Goal: Task Accomplishment & Management: Manage account settings

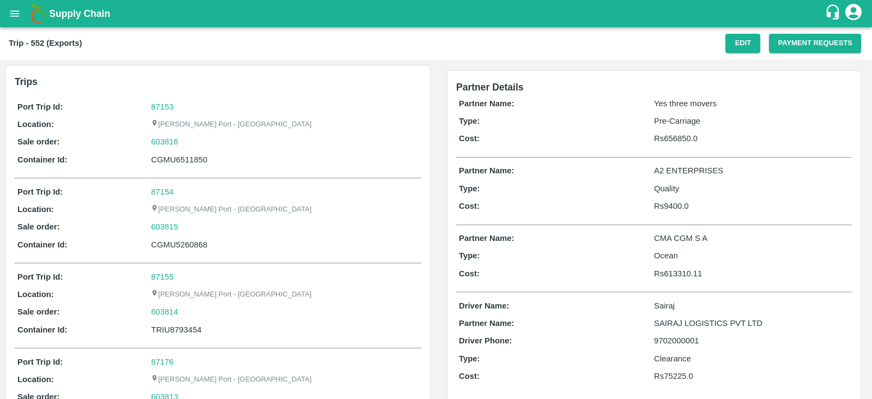
scroll to position [13, 0]
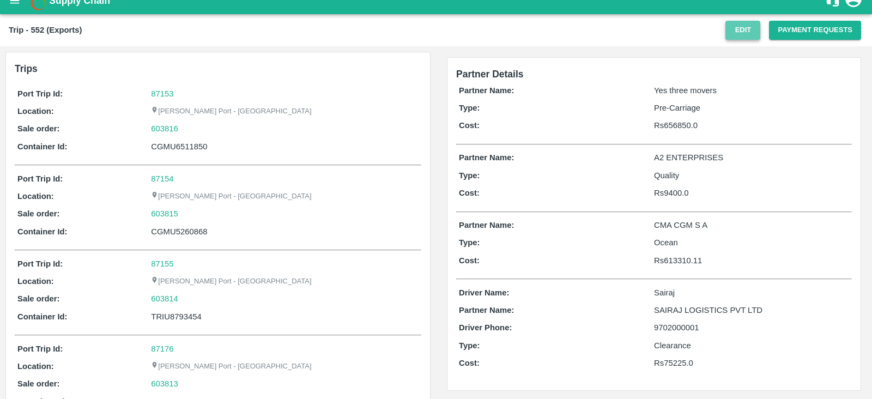
click at [738, 30] on button "Edit" at bounding box center [742, 30] width 35 height 19
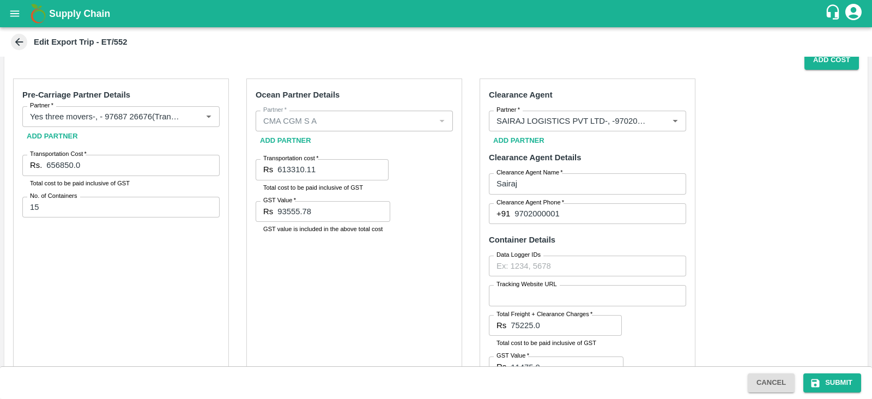
scroll to position [341, 0]
click at [324, 169] on input "613310.11" at bounding box center [332, 170] width 111 height 21
paste input "741.89"
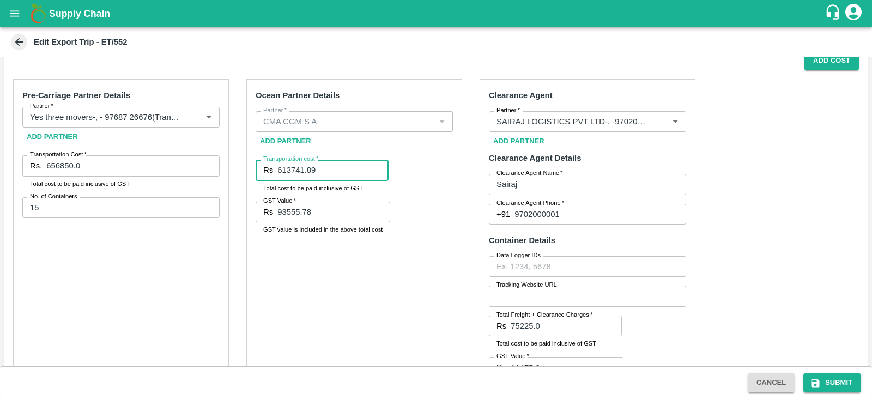
type input "613741.89"
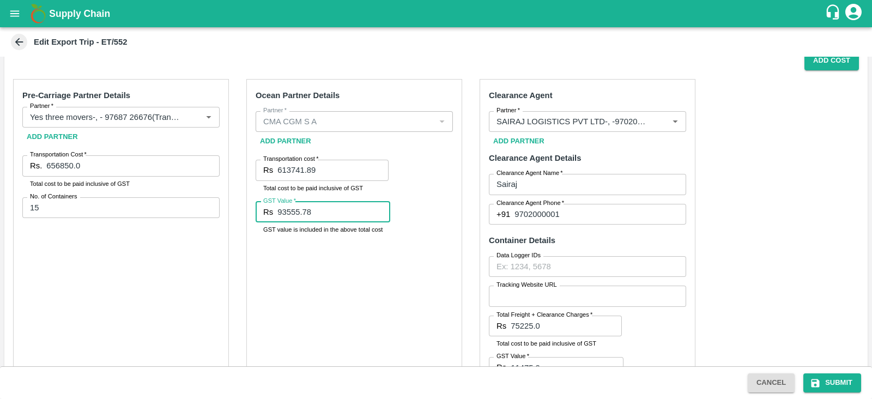
click at [321, 209] on input "93555.78" at bounding box center [333, 212] width 113 height 21
paste input "621.64"
type input "93621.64"
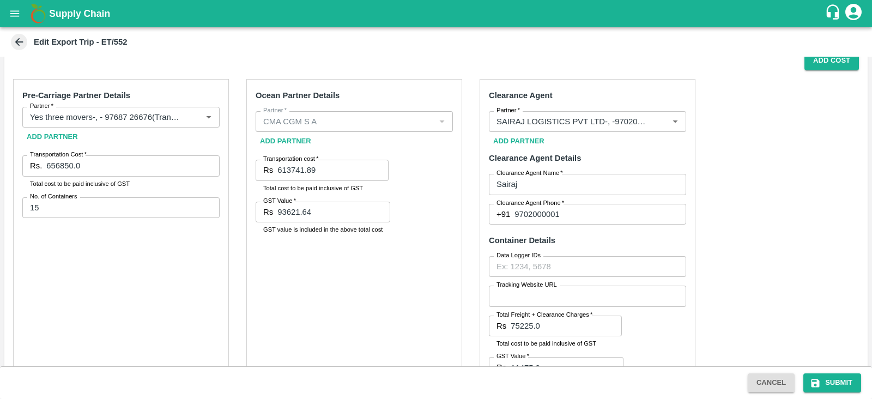
click at [371, 264] on div "Ocean Partner Details Partner   * Partner   * Add Partner Transportation cost  …" at bounding box center [354, 243] width 216 height 329
click at [828, 386] on button "Submit" at bounding box center [832, 382] width 58 height 19
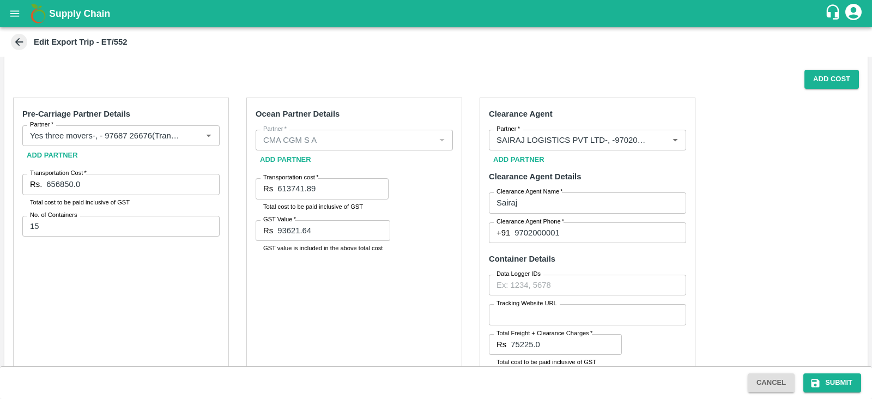
scroll to position [322, 0]
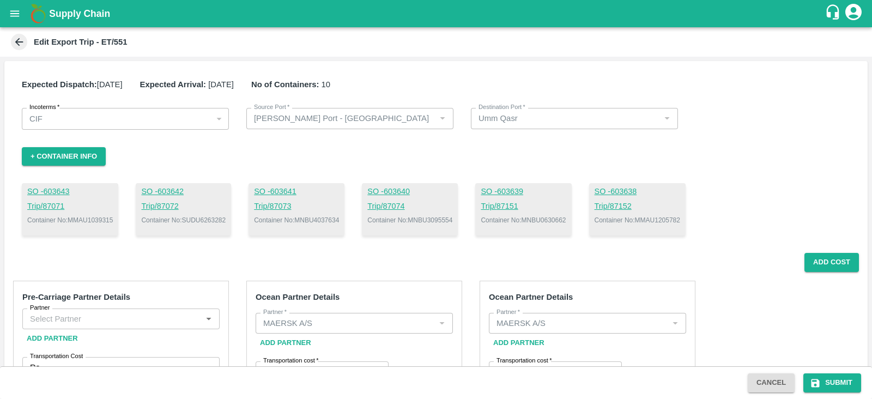
scroll to position [114, 0]
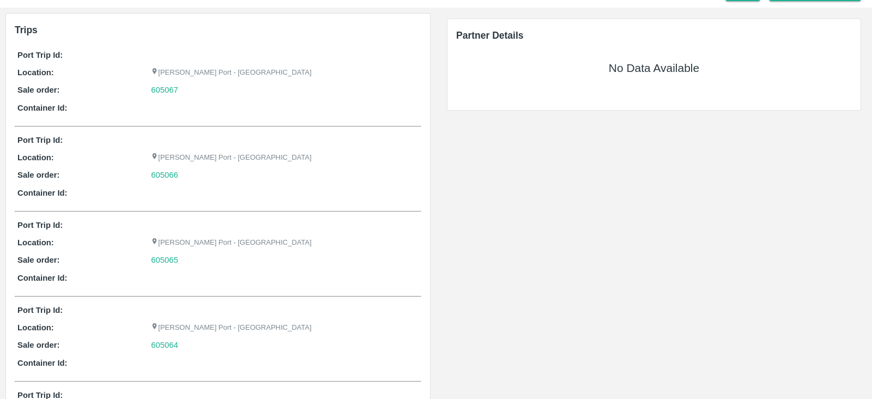
scroll to position [51, 0]
drag, startPoint x: 296, startPoint y: 197, endPoint x: 266, endPoint y: 190, distance: 30.8
click at [266, 190] on div at bounding box center [285, 193] width 268 height 12
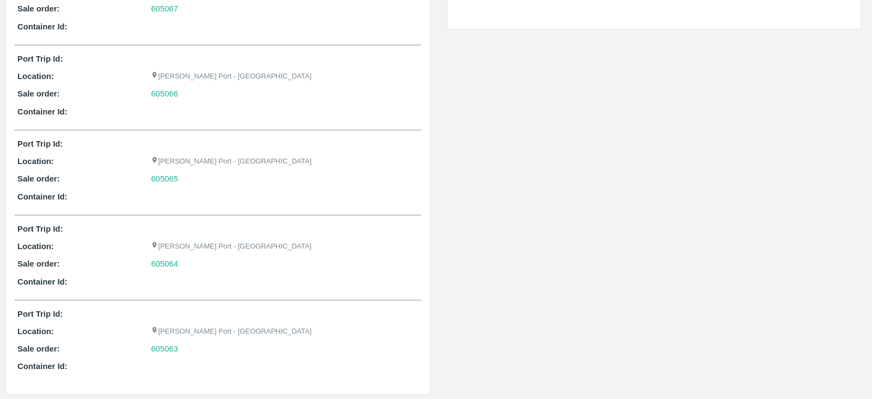
scroll to position [0, 0]
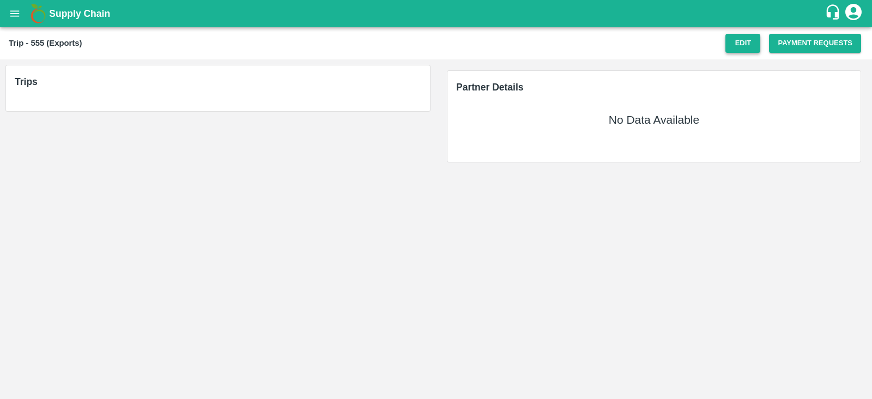
click at [739, 47] on button "Edit" at bounding box center [742, 43] width 35 height 19
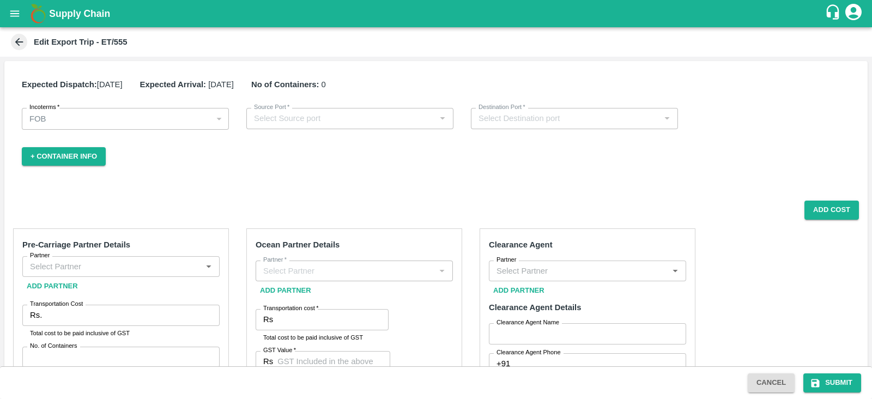
type input "[PERSON_NAME] Port - [GEOGRAPHIC_DATA]"
type input "Latakia"
type input "CMA CGM AGENCIES INDIA PVT"
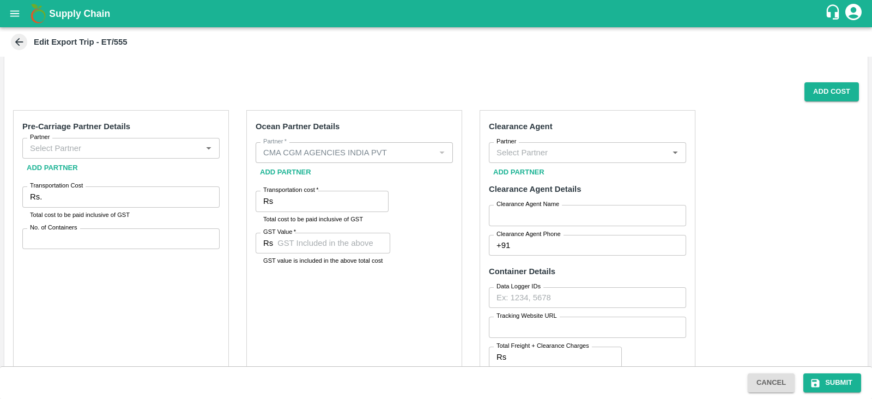
scroll to position [118, 0]
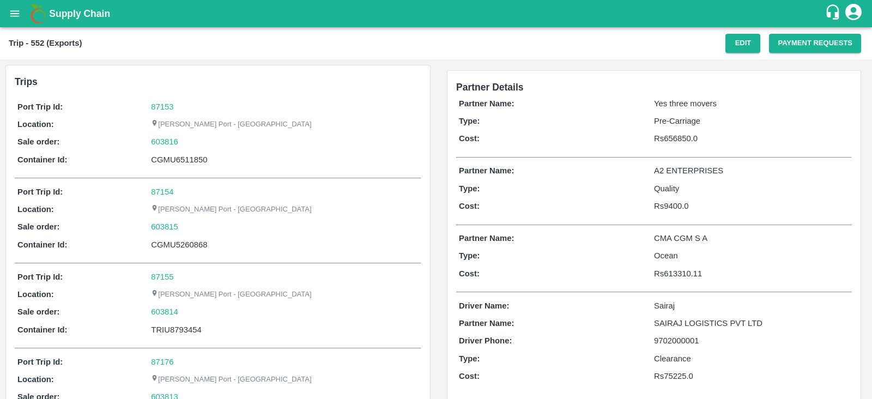
click at [733, 54] on div "Trip - 552 (Exports) Edit Payment Requests" at bounding box center [436, 43] width 872 height 32
click at [734, 45] on button "Edit" at bounding box center [742, 43] width 35 height 19
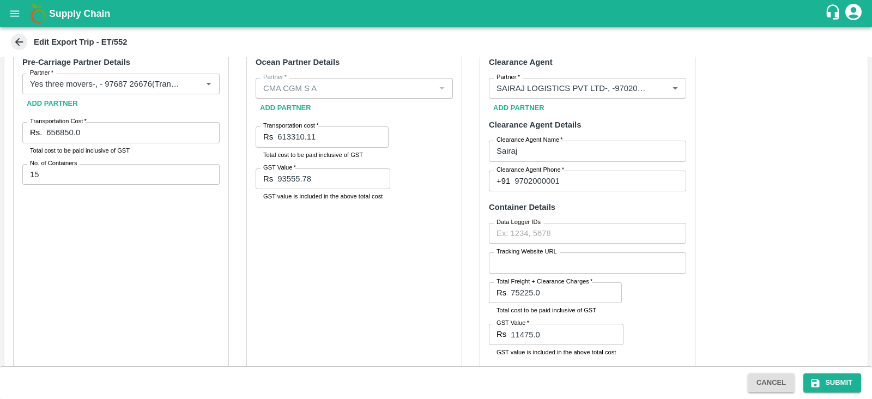
scroll to position [381, 0]
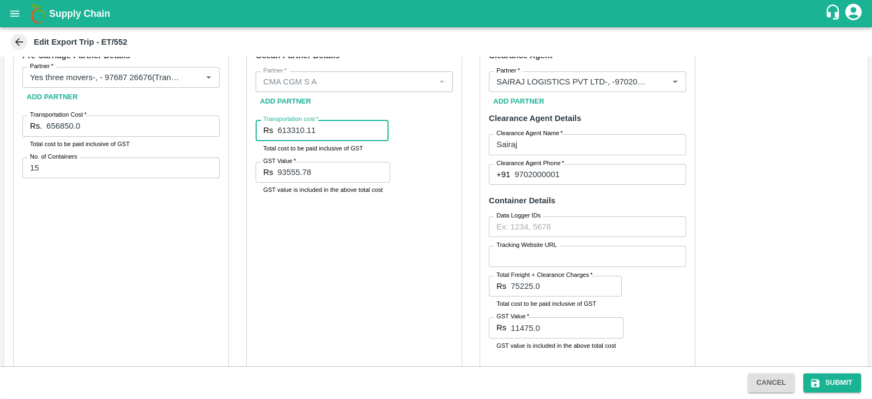
click at [337, 134] on input "613310.11" at bounding box center [332, 130] width 111 height 21
paste input "741.89"
type input "613741.89"
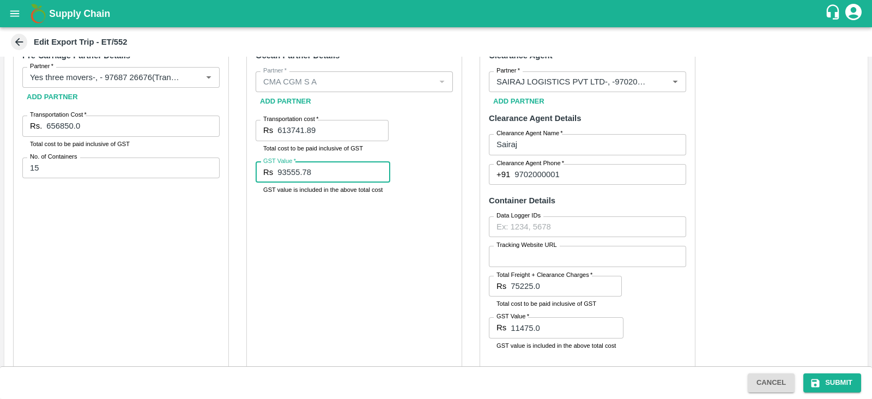
click at [344, 177] on input "93555.78" at bounding box center [333, 172] width 113 height 21
paste input "621.64"
type input "93621.64"
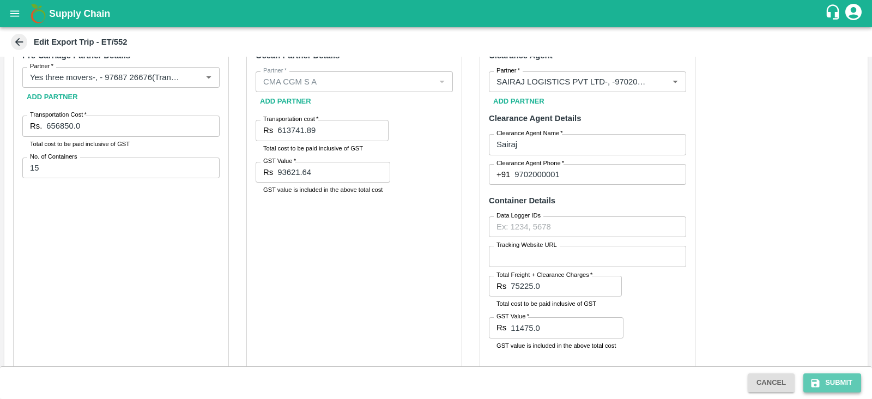
click at [829, 382] on button "Submit" at bounding box center [832, 382] width 58 height 19
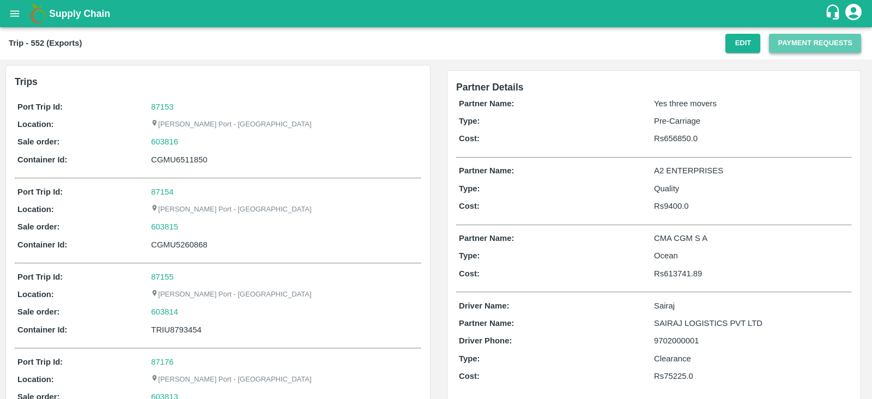
click at [791, 43] on button "Payment Requests" at bounding box center [815, 43] width 92 height 19
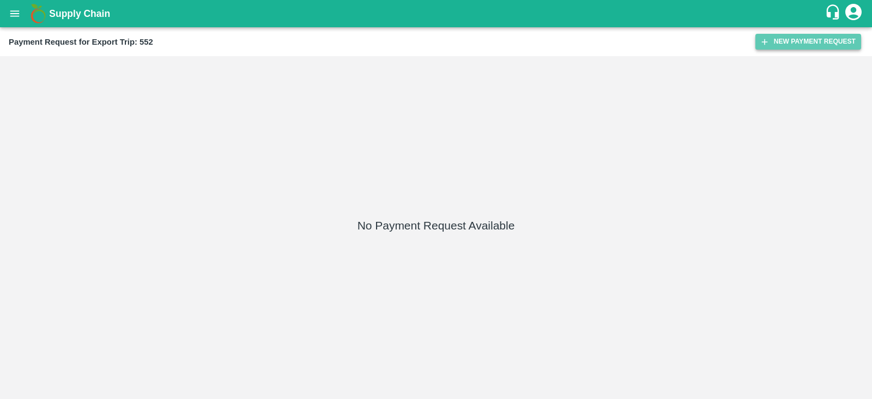
click at [818, 41] on button "New Payment Request" at bounding box center [808, 42] width 106 height 16
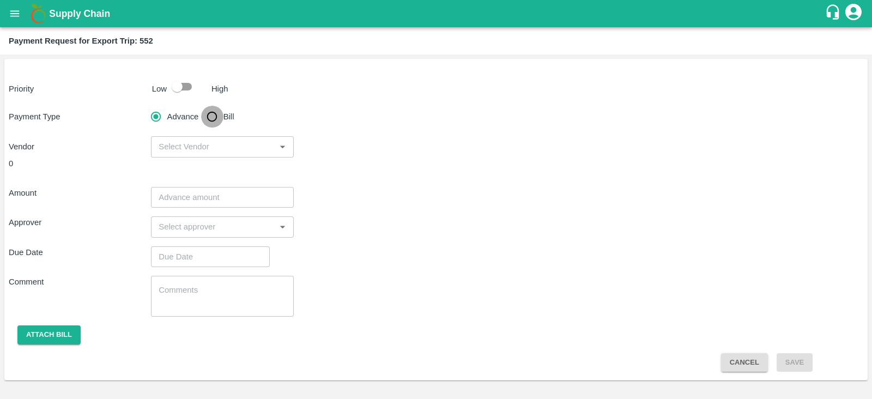
click at [212, 120] on input "Bill" at bounding box center [212, 117] width 22 height 22
radio input "true"
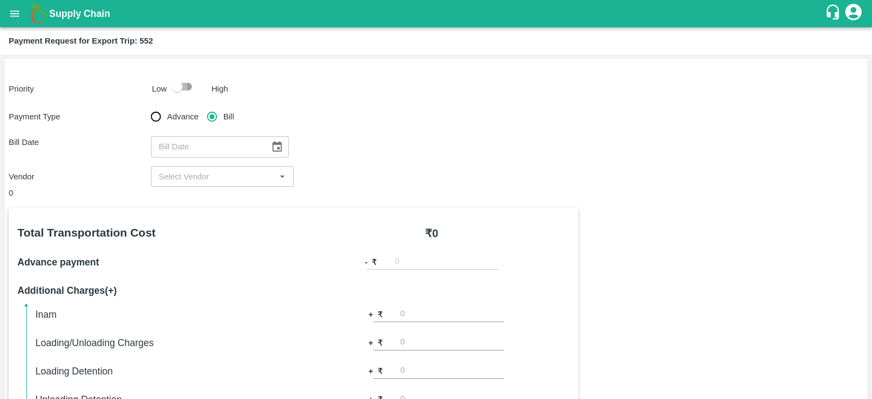
click at [185, 86] on input "checkbox" at bounding box center [177, 86] width 62 height 21
checkbox input "true"
click at [158, 120] on input "Advance" at bounding box center [156, 117] width 22 height 22
radio input "true"
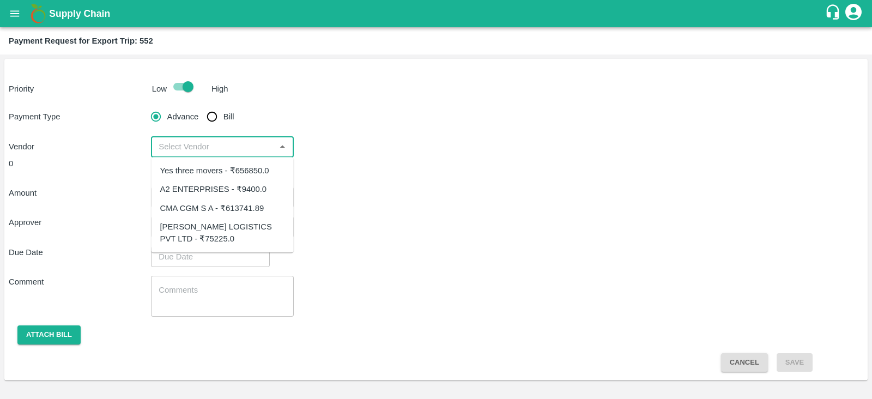
click at [266, 152] on input "input" at bounding box center [213, 146] width 118 height 14
click at [248, 205] on div "CMA CGM S A - ₹613741.89" at bounding box center [212, 208] width 104 height 12
type input "CMA CGM S A - ₹613741.89"
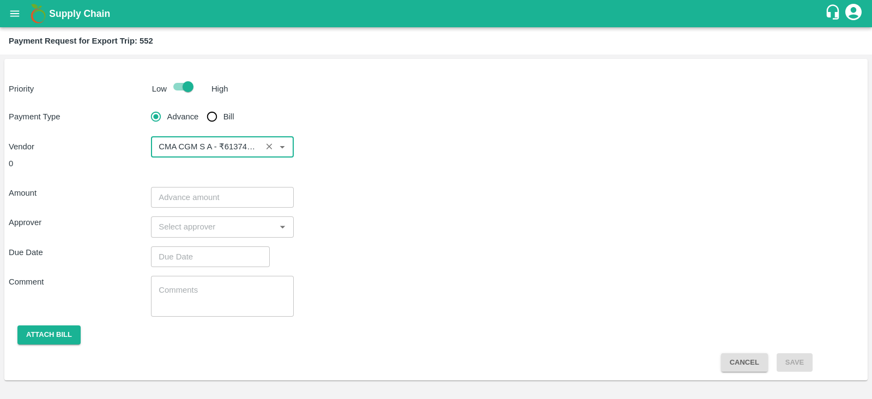
click at [234, 200] on input "number" at bounding box center [222, 197] width 142 height 21
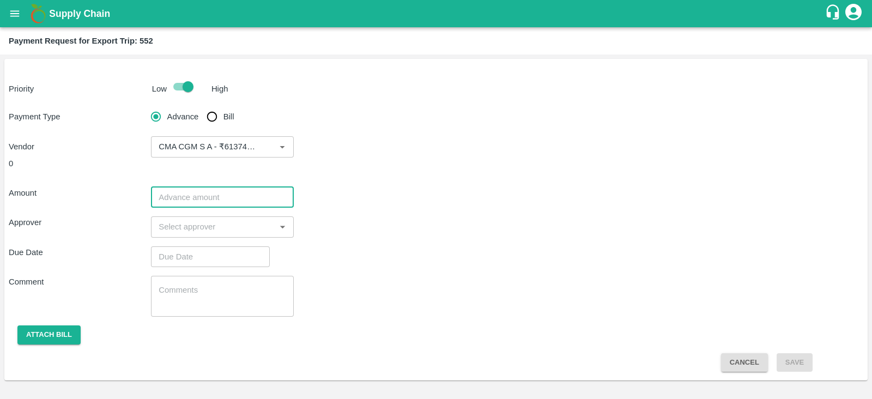
paste input "613741.89"
type input "613741.89"
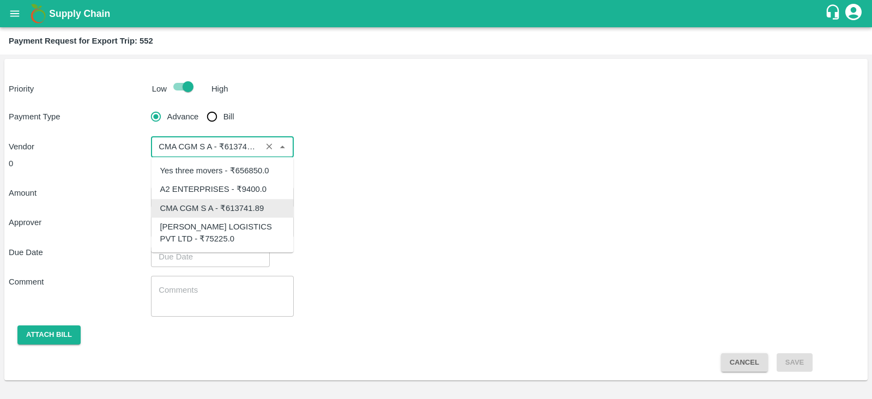
click at [252, 151] on input "input" at bounding box center [206, 146] width 104 height 14
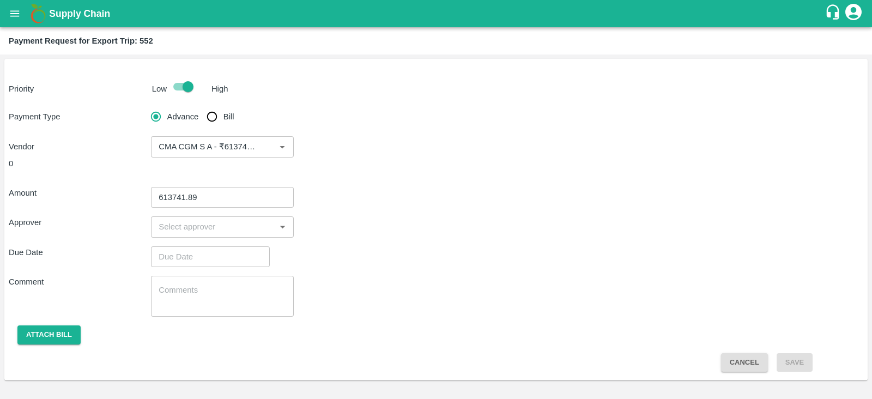
click at [349, 189] on div "Amount 613741.89 ​" at bounding box center [436, 197] width 854 height 21
click at [234, 232] on input "input" at bounding box center [213, 227] width 118 height 14
type input "prasa"
click at [218, 256] on div "Prasad Waghade" at bounding box center [219, 256] width 66 height 12
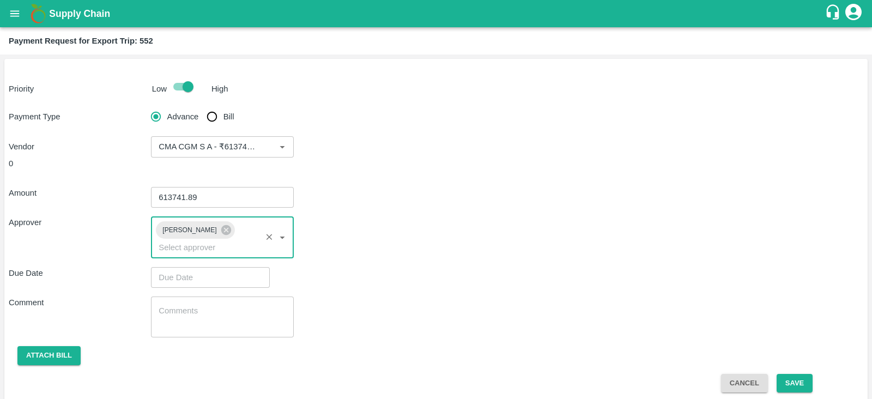
type input "DD/MM/YYYY hh:mm aa"
click at [212, 267] on input "DD/MM/YYYY hh:mm aa" at bounding box center [206, 277] width 111 height 21
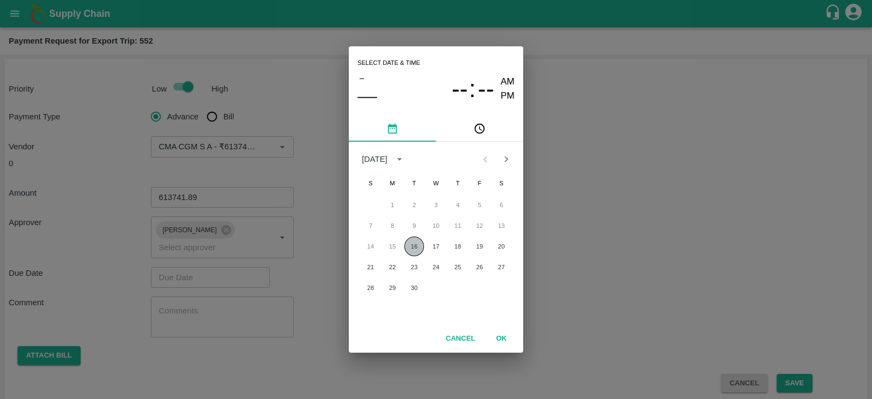
click at [406, 248] on button "16" at bounding box center [414, 246] width 20 height 20
type input "16/09/2025 12:00 AM"
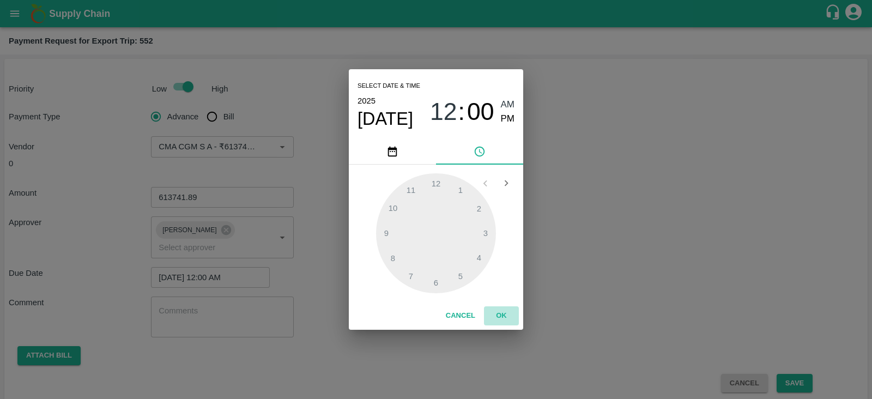
click at [501, 313] on button "OK" at bounding box center [501, 315] width 35 height 19
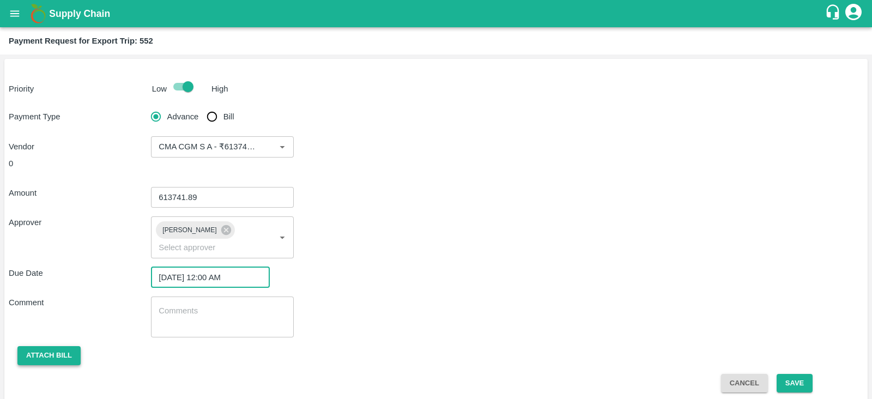
click at [52, 346] on button "Attach bill" at bounding box center [48, 355] width 63 height 19
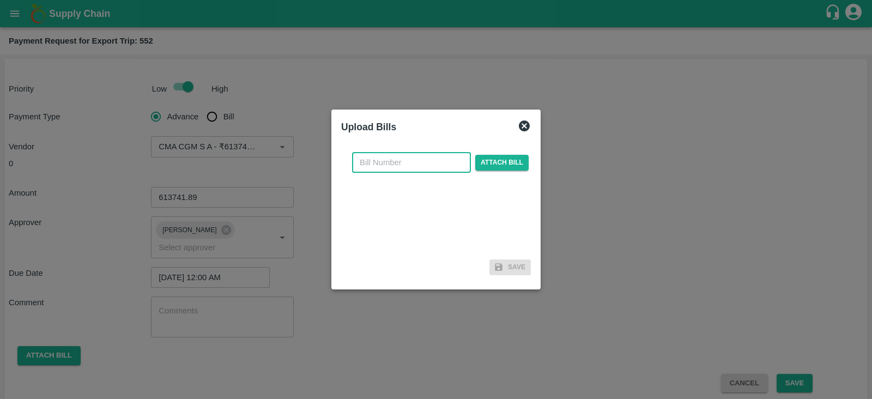
click at [418, 159] on input "text" at bounding box center [411, 162] width 119 height 21
paste input "INEMHC26071017"
type input "INEMHC26071017"
click at [515, 162] on span "Attach bill" at bounding box center [501, 163] width 53 height 16
click at [0, 0] on input "Attach bill" at bounding box center [0, 0] width 0 height 0
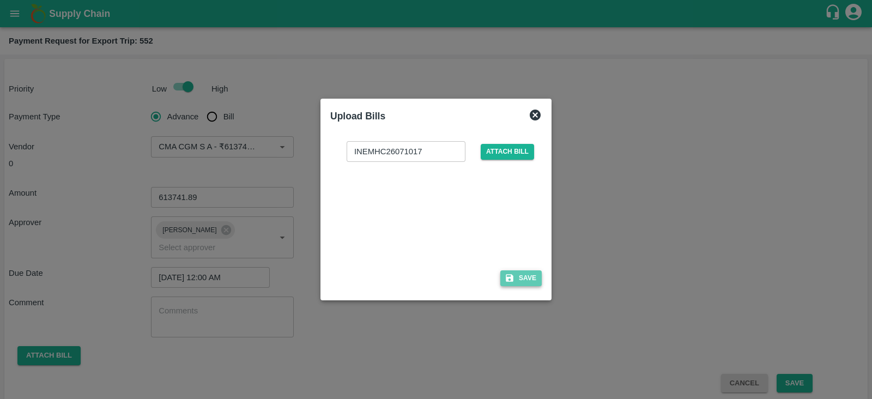
click at [526, 278] on button "Save" at bounding box center [520, 278] width 41 height 16
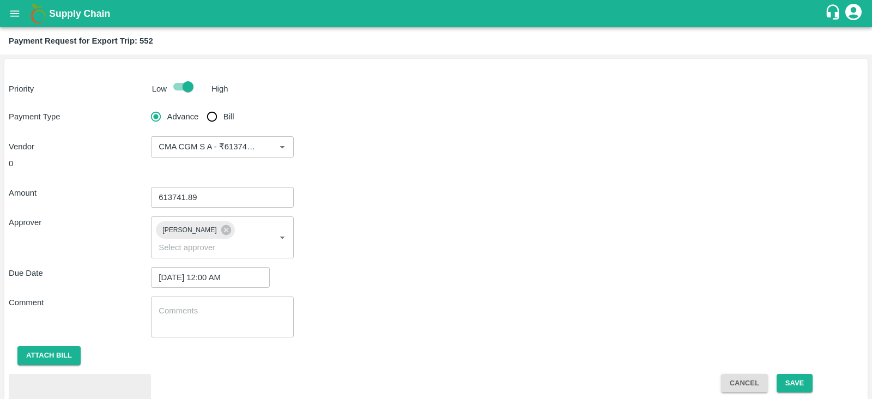
scroll to position [50, 0]
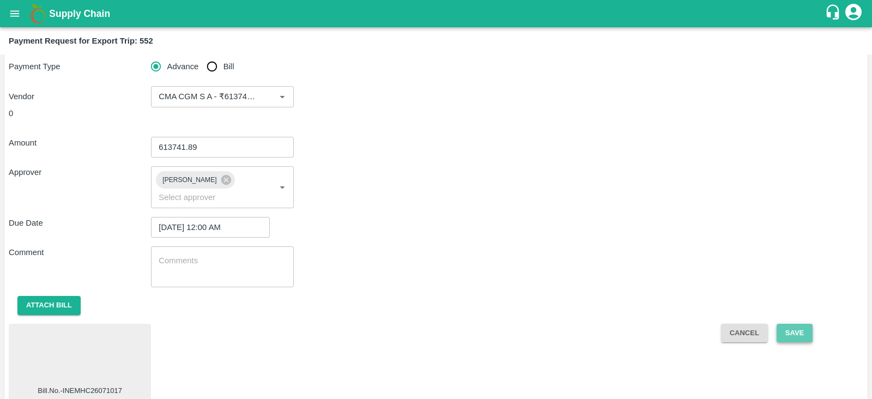
click at [800, 324] on button "Save" at bounding box center [794, 333] width 36 height 19
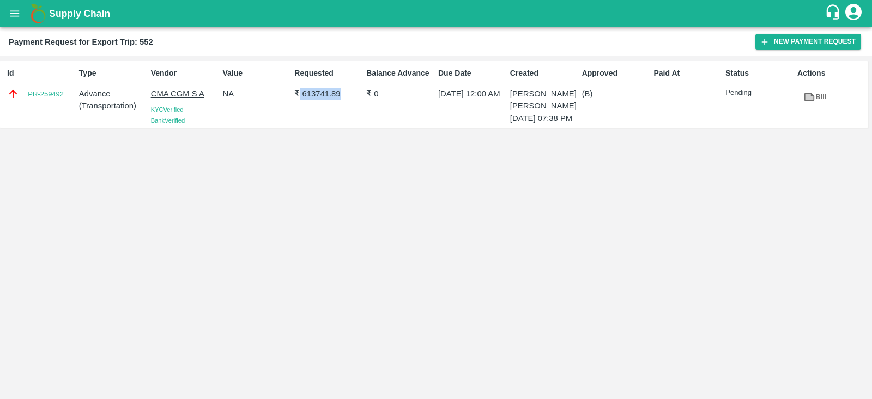
drag, startPoint x: 299, startPoint y: 94, endPoint x: 341, endPoint y: 93, distance: 41.4
click at [341, 93] on p "₹ 613741.89" at bounding box center [328, 94] width 68 height 12
copy p "613741.89"
click at [61, 106] on div "Id PR-259492" at bounding box center [39, 94] width 72 height 62
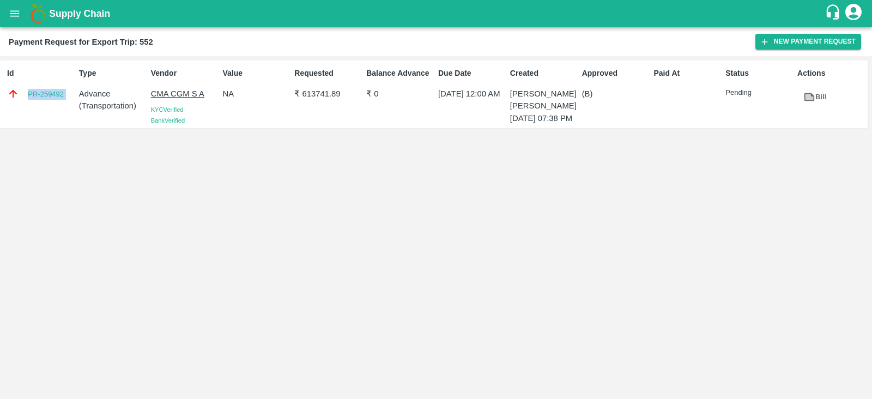
click at [61, 106] on div "Id PR-259492" at bounding box center [39, 94] width 72 height 62
copy link "PR-259492"
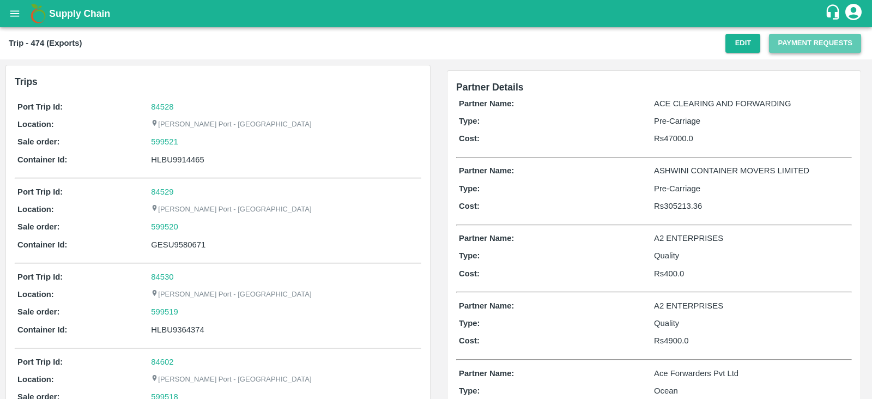
click at [815, 39] on button "Payment Requests" at bounding box center [815, 43] width 92 height 19
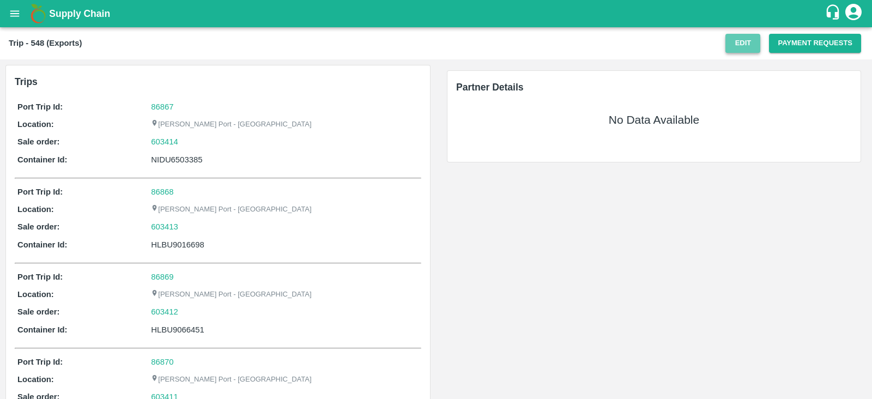
click at [746, 39] on button "Edit" at bounding box center [742, 43] width 35 height 19
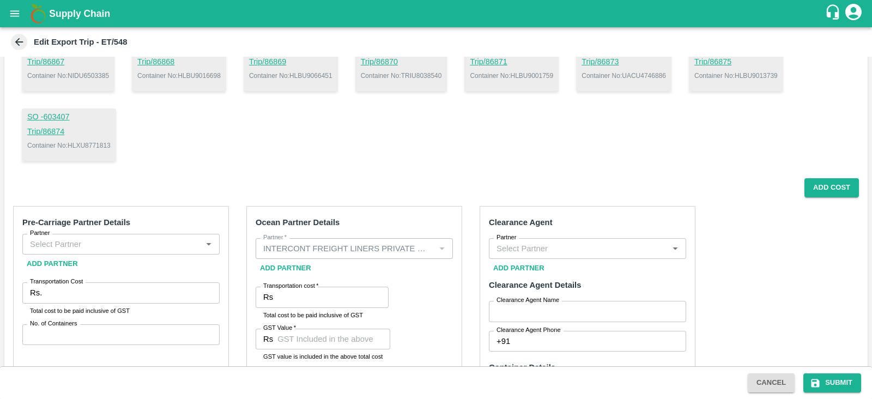
scroll to position [208, 0]
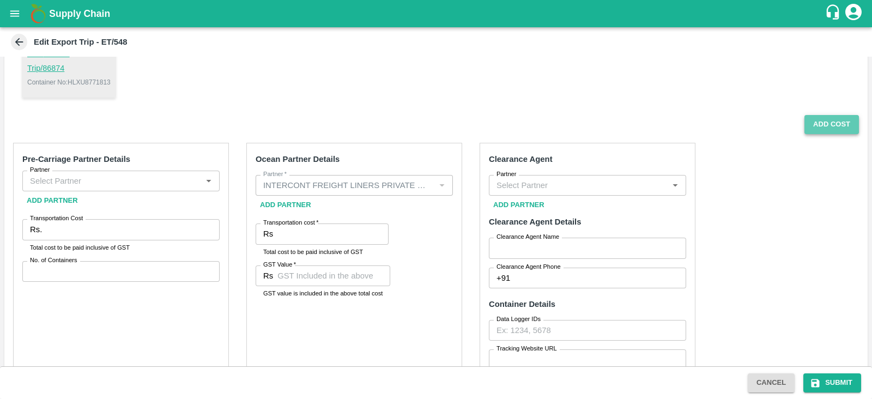
click at [827, 124] on button "Add Cost" at bounding box center [831, 124] width 54 height 19
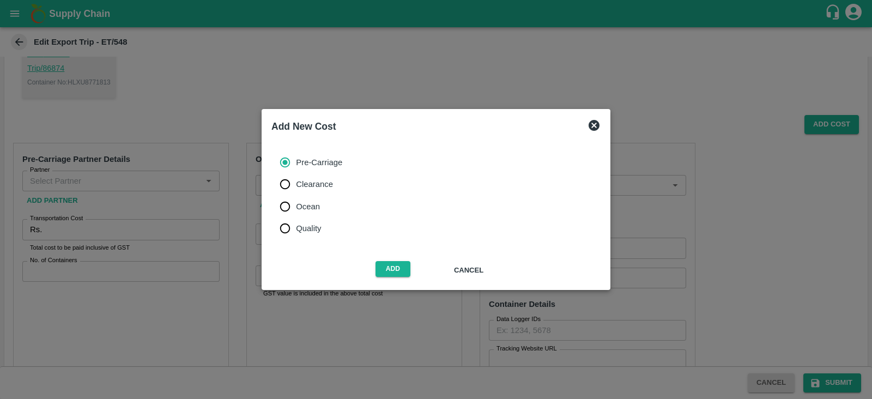
click at [310, 206] on span "Ocean" at bounding box center [308, 207] width 24 height 12
click at [296, 206] on input "Ocean" at bounding box center [285, 207] width 22 height 22
radio input "true"
click at [388, 263] on button "Add" at bounding box center [392, 269] width 35 height 16
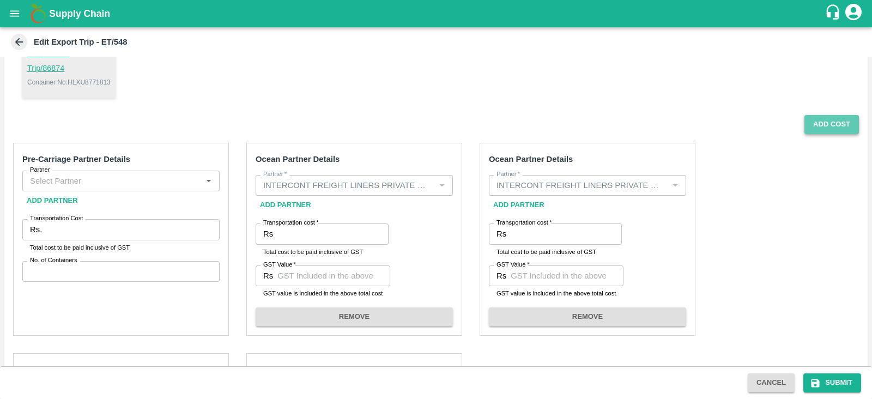
click at [825, 132] on button "Add Cost" at bounding box center [831, 124] width 54 height 19
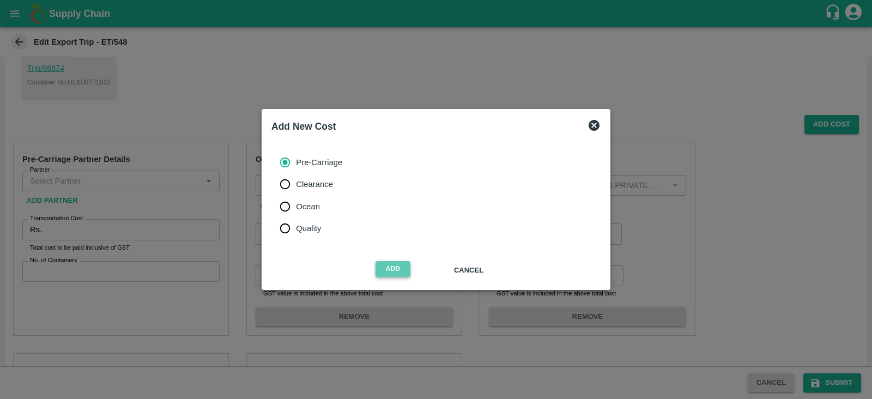
click at [402, 271] on button "Add" at bounding box center [392, 269] width 35 height 16
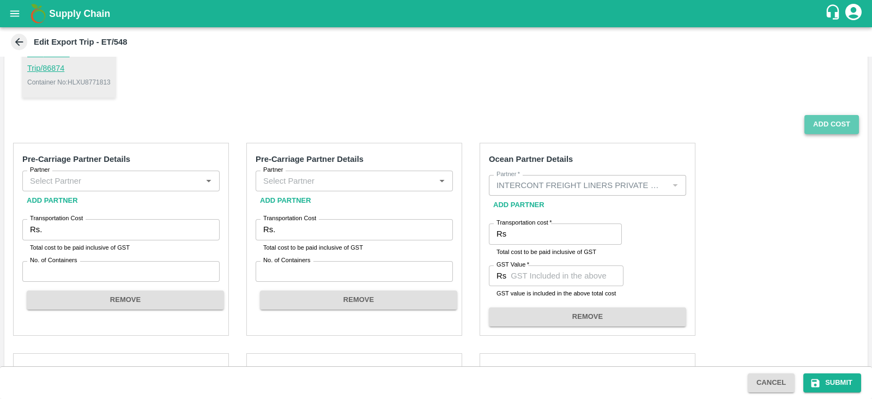
click at [804, 132] on button "Add Cost" at bounding box center [831, 124] width 54 height 19
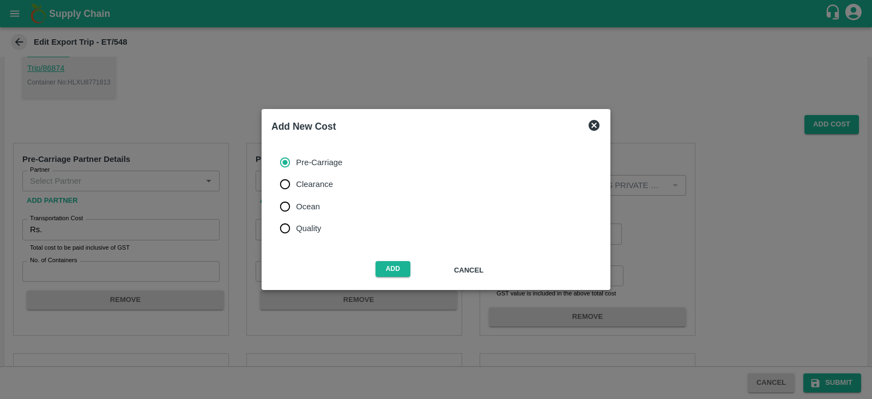
click at [326, 209] on label "Ocean" at bounding box center [308, 207] width 68 height 22
click at [296, 209] on input "Ocean" at bounding box center [285, 207] width 22 height 22
radio input "true"
click at [402, 265] on button "Add" at bounding box center [392, 269] width 35 height 16
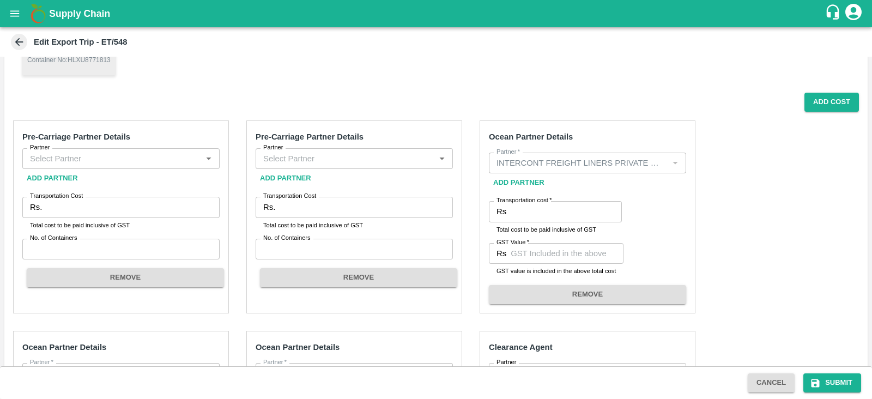
scroll to position [229, 0]
click at [174, 157] on input "Partner" at bounding box center [112, 159] width 173 height 14
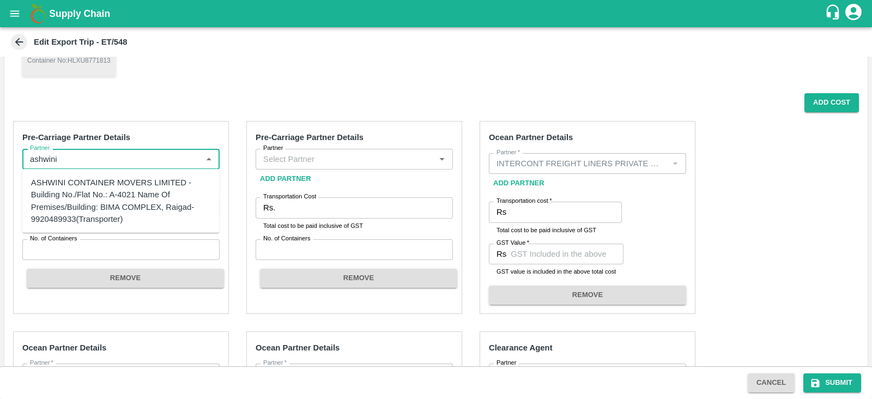
click at [139, 183] on div "ASHWINI CONTAINER MOVERS LIMITED -Building No./Flat No.: A-4021 Name Of Premise…" at bounding box center [121, 201] width 180 height 48
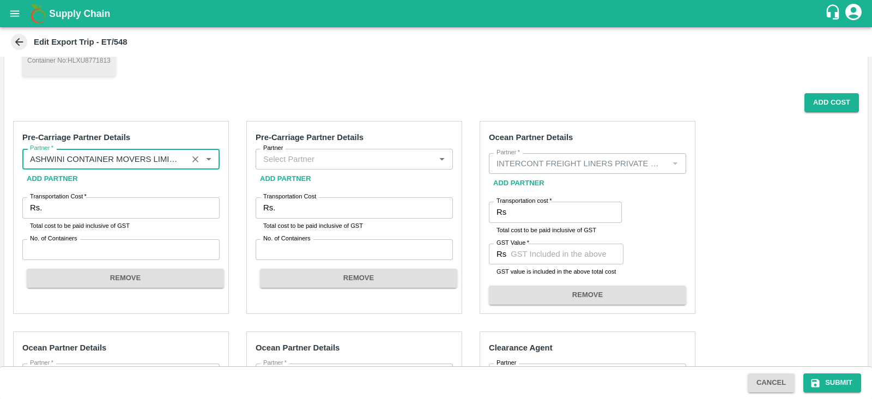
type input "ASHWINI CONTAINER MOVERS LIMITED -Building No./Flat No.: A-4021 Name Of Premise…"
click at [372, 277] on button "REMOVE" at bounding box center [358, 278] width 197 height 19
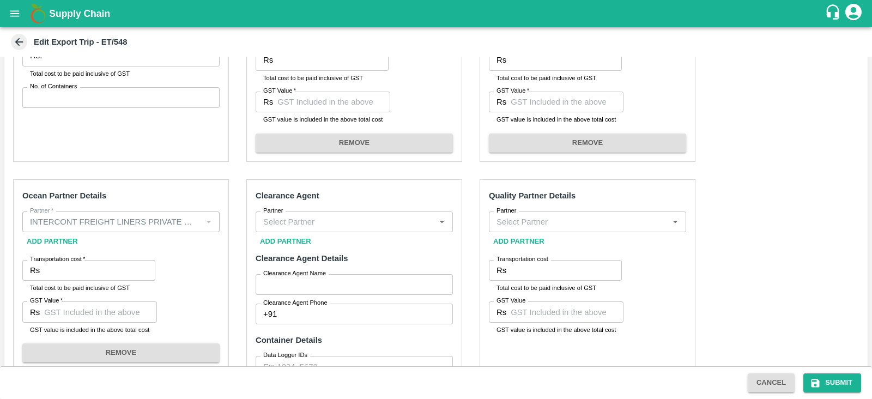
scroll to position [381, 0]
click at [325, 218] on input "Partner" at bounding box center [345, 222] width 173 height 14
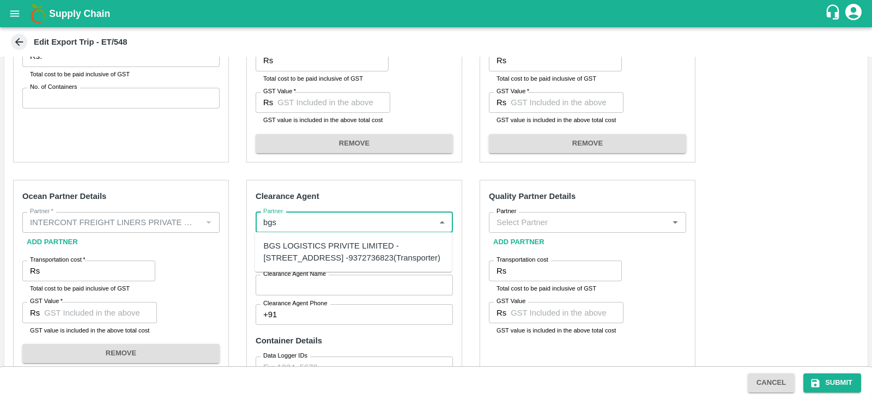
click at [306, 246] on div "BGS LOGISTICS PRIVITE LIMITED -4012 A wing Bima Kwc kalamboli , Navi Mumbai -93…" at bounding box center [354, 252] width 180 height 25
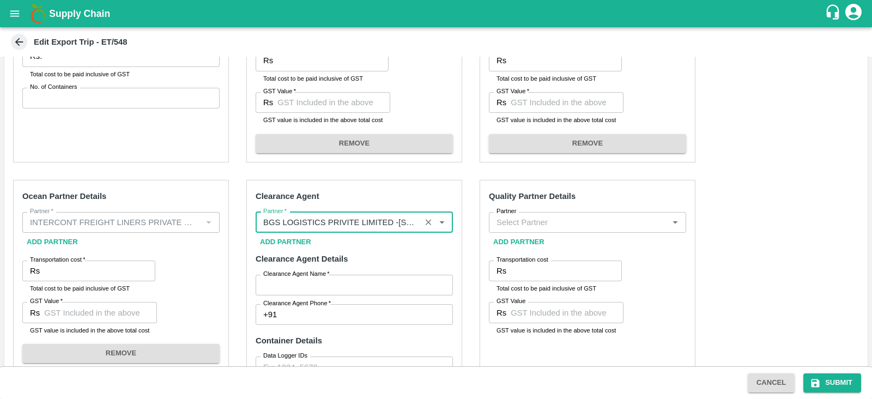
type input "BGS LOGISTICS PRIVITE LIMITED -4012 A wing Bima Kwc kalamboli , Navi Mumbai -93…"
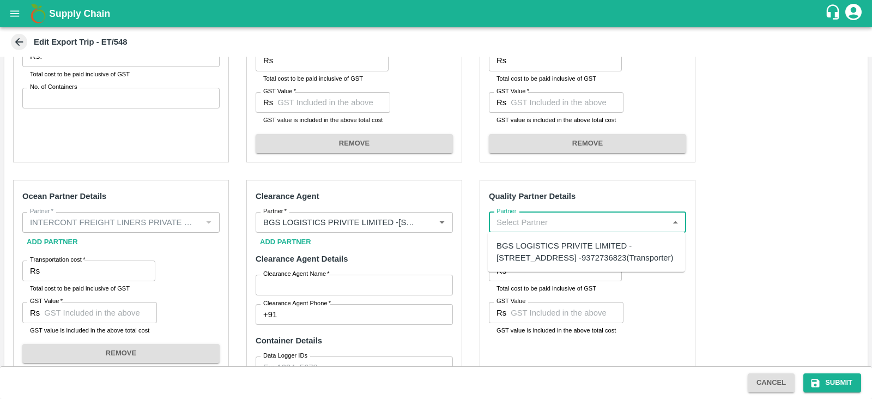
click at [531, 220] on input "Partner" at bounding box center [578, 222] width 173 height 14
click at [542, 244] on div "A2 ENTERPRISES-Plot No.[GEOGRAPHIC_DATA], [GEOGRAPHIC_DATA], [GEOGRAPHIC_DATA] …" at bounding box center [586, 264] width 180 height 48
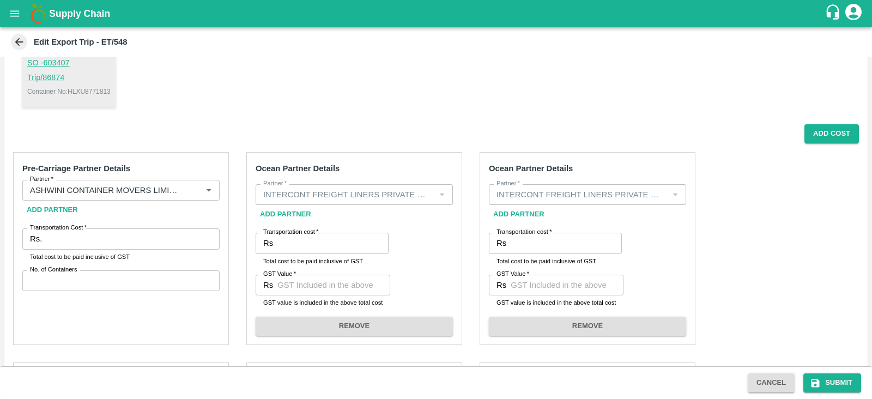
scroll to position [171, 0]
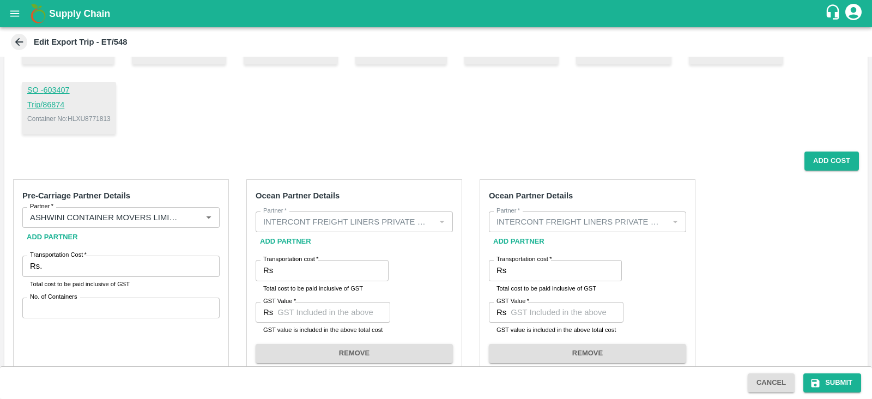
type input "A2 ENTERPRISES-Plot No.[GEOGRAPHIC_DATA], [GEOGRAPHIC_DATA], [GEOGRAPHIC_DATA] …"
click at [155, 269] on input "Transportation Cost   *" at bounding box center [132, 266] width 173 height 21
paste input "307713.36"
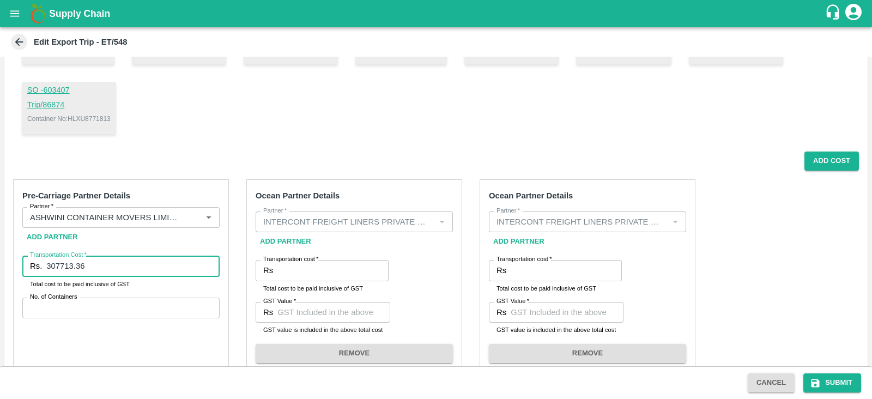
type input "307713.36"
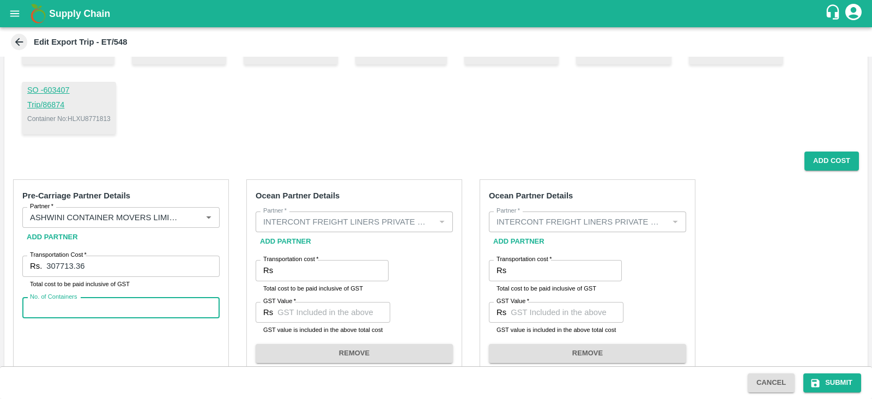
click at [111, 305] on input "No. of Containers" at bounding box center [120, 307] width 197 height 21
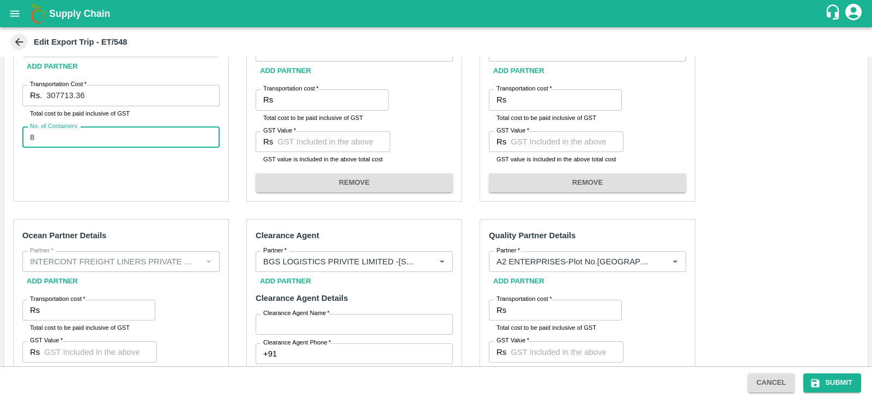
scroll to position [344, 0]
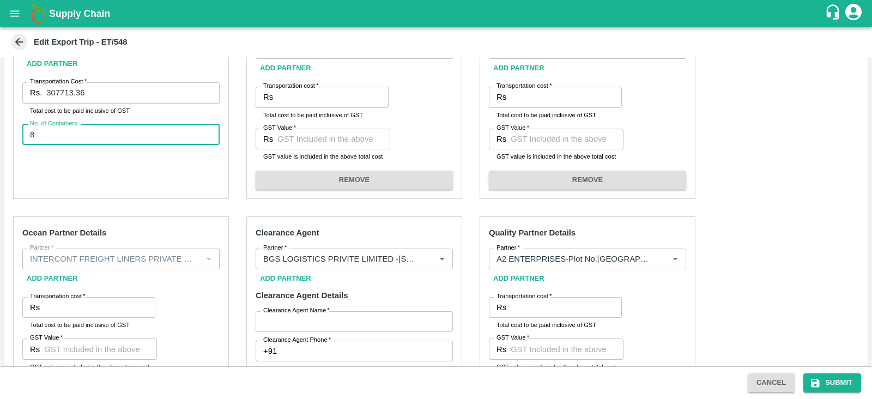
type input "8"
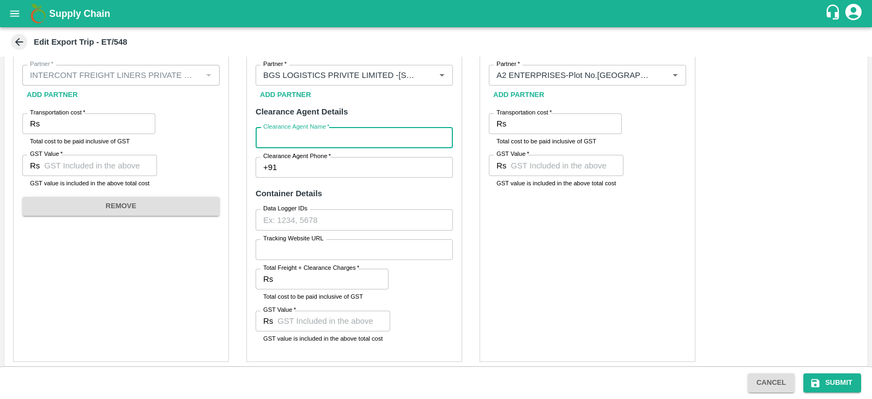
click at [303, 144] on input "Clearance Agent Name   *" at bounding box center [354, 137] width 197 height 21
type input "BGS"
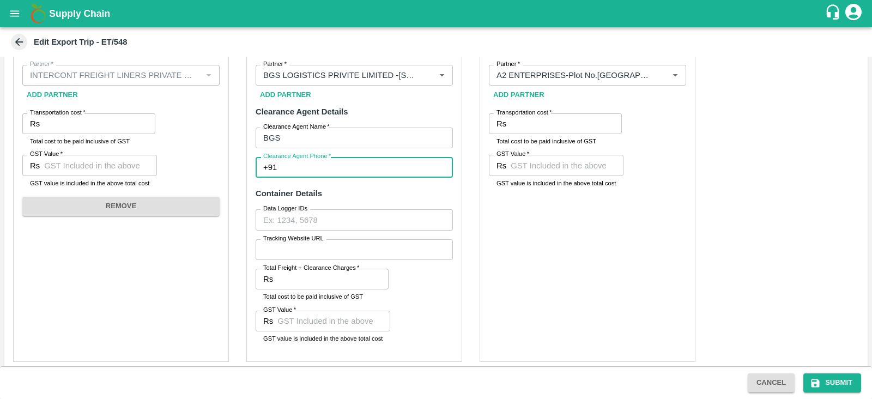
click at [313, 167] on input "Clearance Agent Phone   *" at bounding box center [367, 167] width 172 height 21
type input "9372736823"
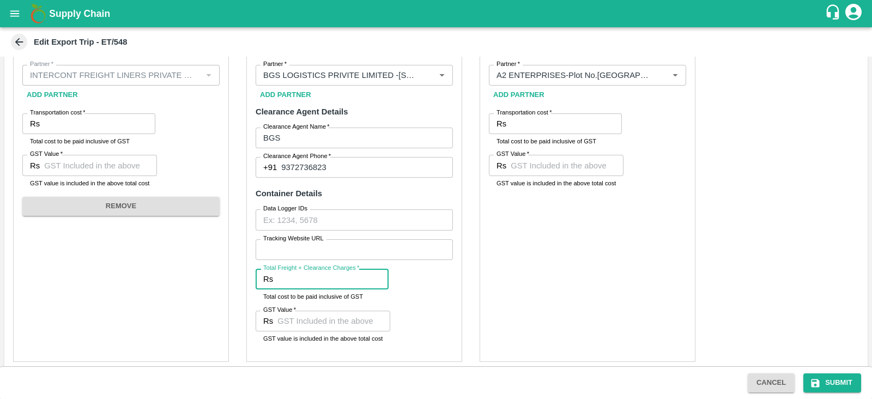
click at [319, 287] on input "Total Freight + Clearance Charges   *" at bounding box center [332, 279] width 111 height 21
paste input "39648.00"
type input "39648.00"
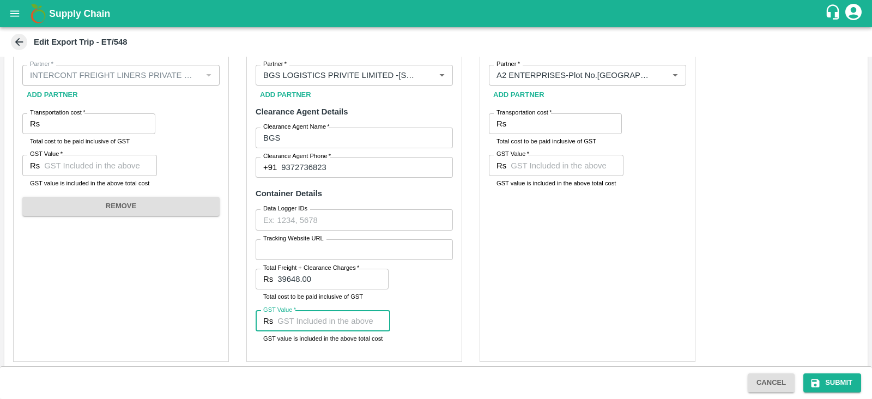
click at [297, 320] on input "GST Value   *" at bounding box center [333, 321] width 113 height 21
type input "6048"
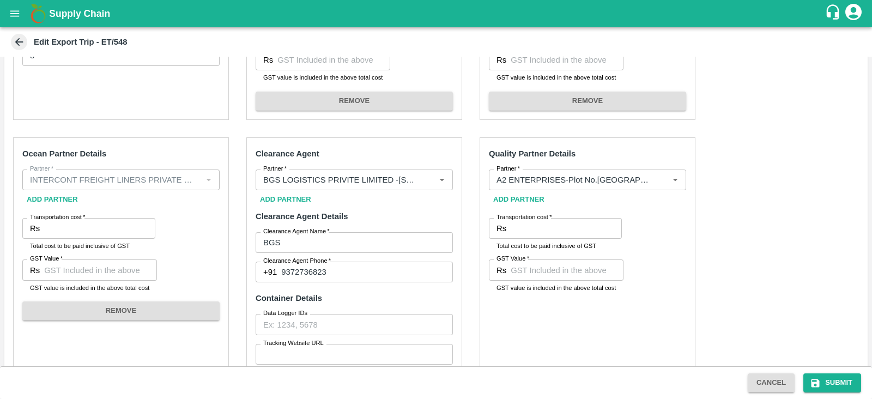
scroll to position [412, 0]
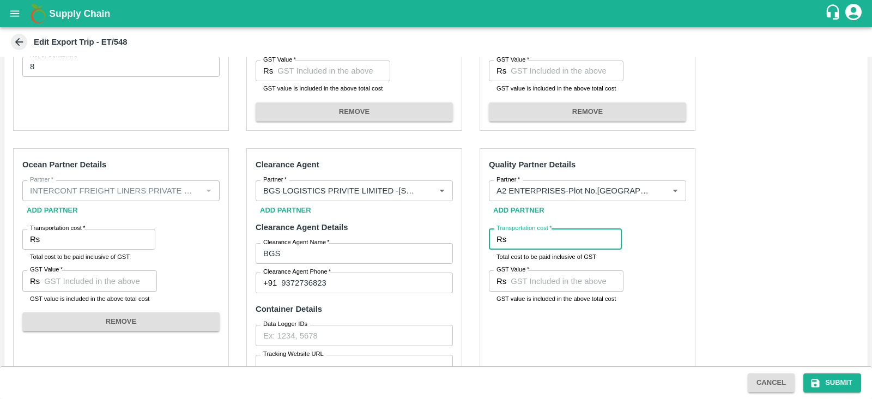
click at [541, 239] on input "Transportation cost   *" at bounding box center [566, 239] width 111 height 21
type input "5300"
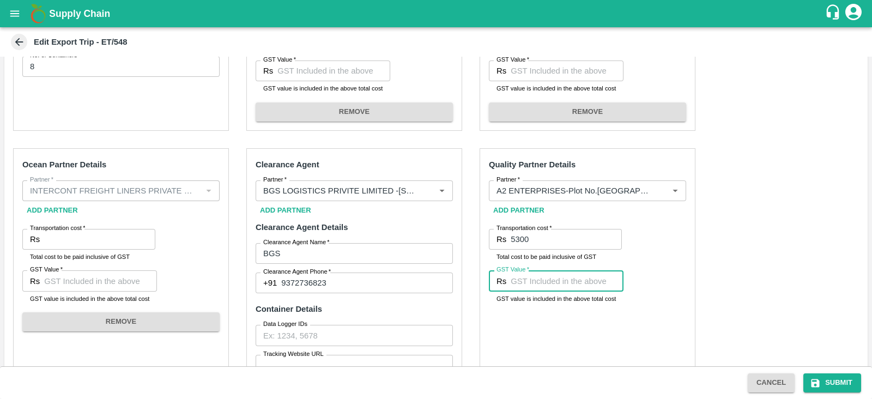
click at [525, 282] on input "GST Value   *" at bounding box center [567, 280] width 113 height 21
type input "00"
click at [669, 282] on div "GST Value   * Rs 00 GST Value GST value is included in the above total cost" at bounding box center [587, 291] width 197 height 42
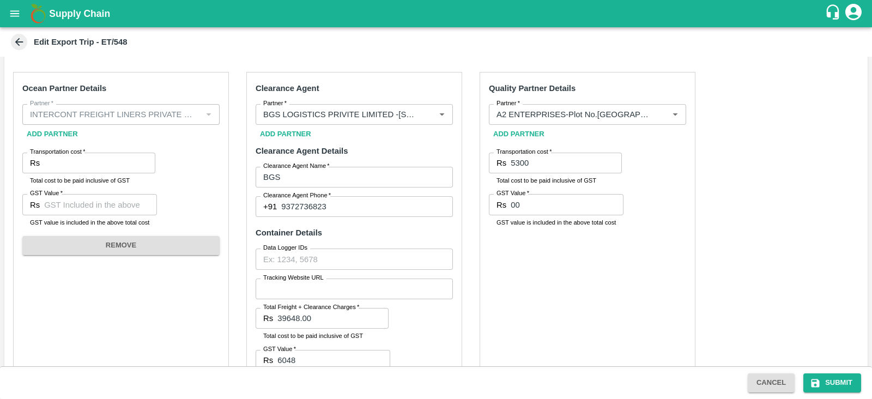
scroll to position [535, 0]
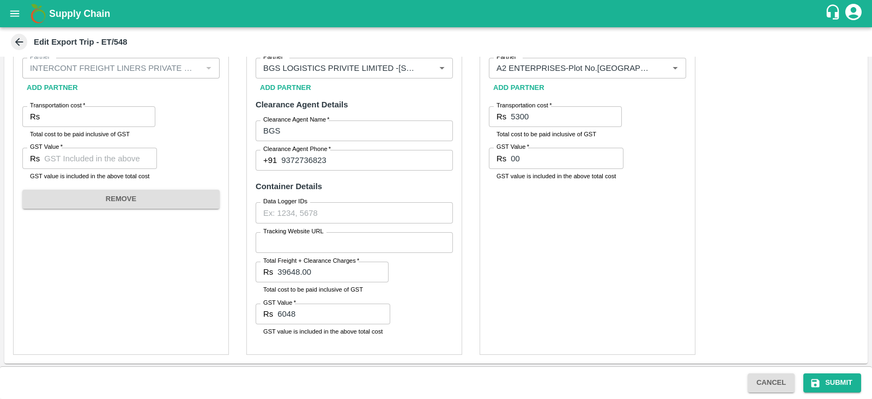
click at [468, 263] on div "Pre-Carriage Partner Details Partner   * Partner   * Add Partner Transportation…" at bounding box center [435, 85] width 863 height 557
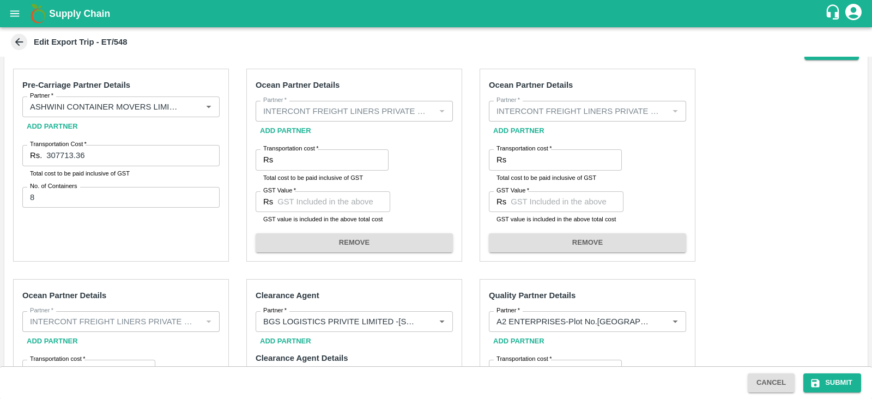
scroll to position [266, 0]
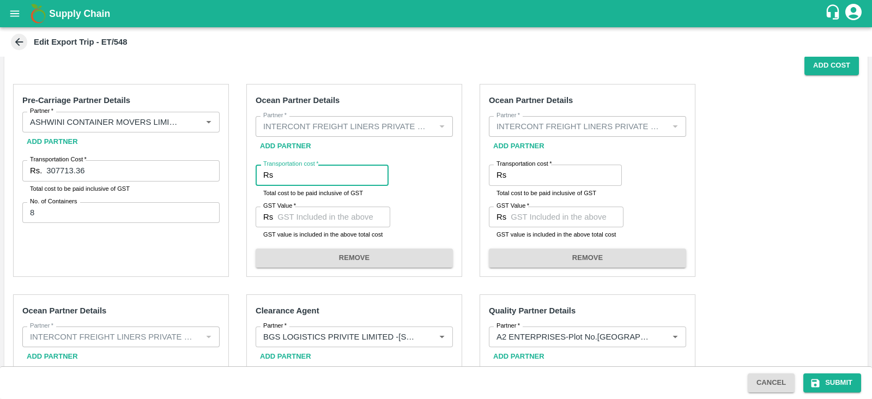
click at [349, 174] on input "Transportation cost   *" at bounding box center [332, 175] width 111 height 21
paste input "473767.00"
type input "473767.00"
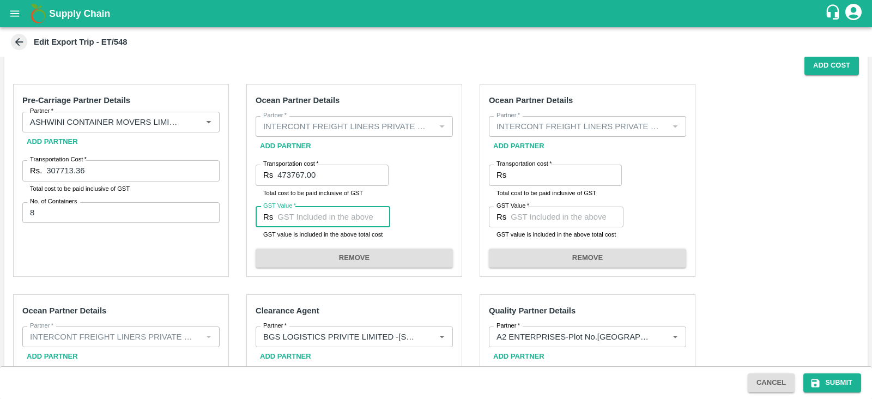
click at [339, 218] on input "GST Value   *" at bounding box center [333, 217] width 113 height 21
paste input "72269.62"
type input "72269.62"
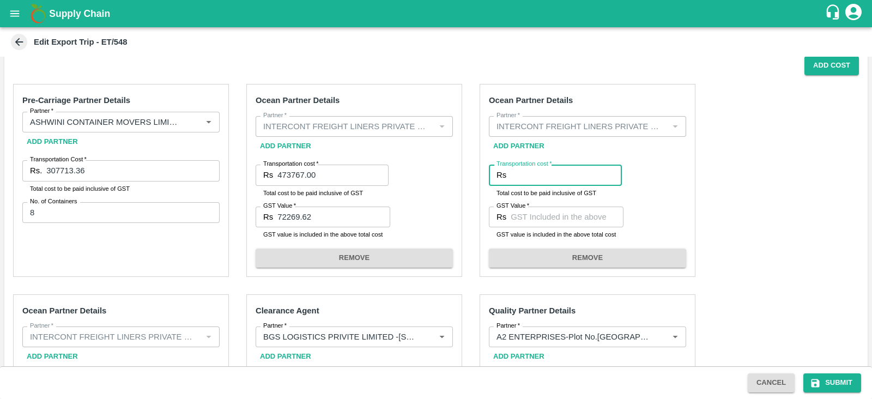
click at [551, 172] on input "Transportation cost   *" at bounding box center [566, 175] width 111 height 21
paste input "570774.00"
type input "570774.00"
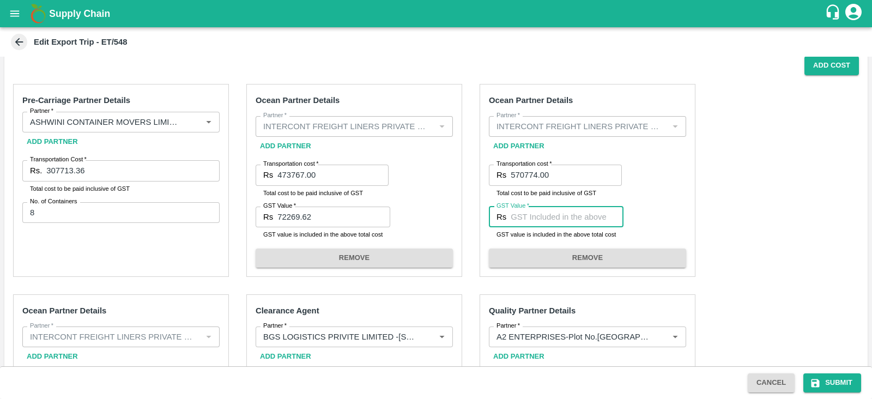
click at [555, 217] on input "GST Value   *" at bounding box center [567, 217] width 113 height 21
paste input "27179.70"
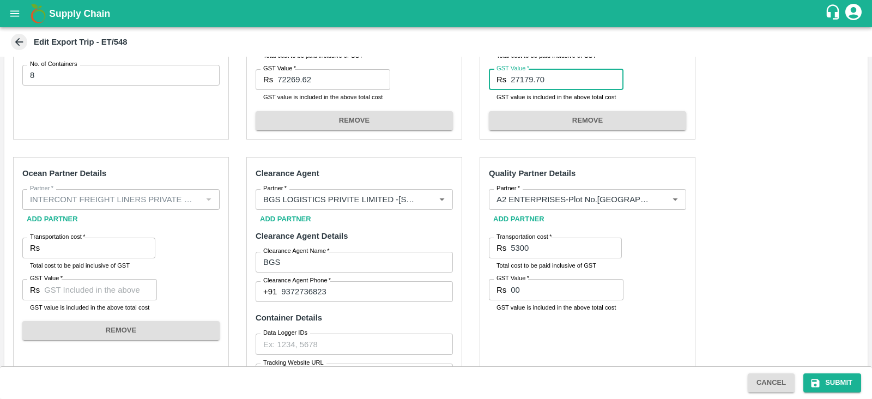
scroll to position [404, 0]
type input "27179.70"
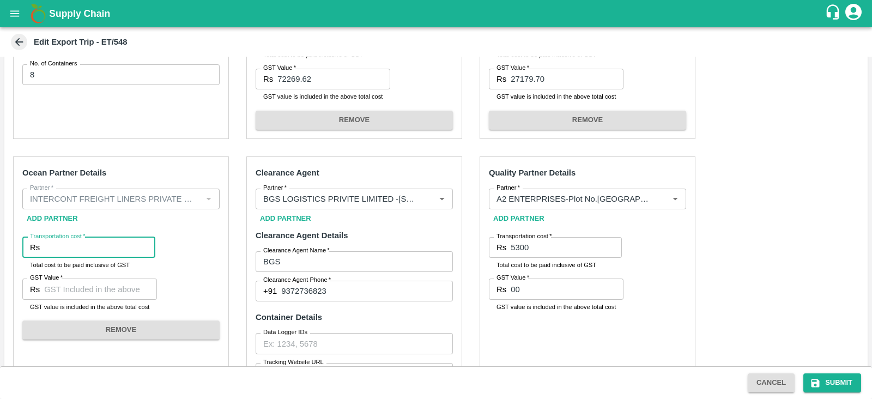
click at [128, 245] on input "Transportation cost   *" at bounding box center [99, 247] width 111 height 21
paste input "342464.00"
type input "342464.00"
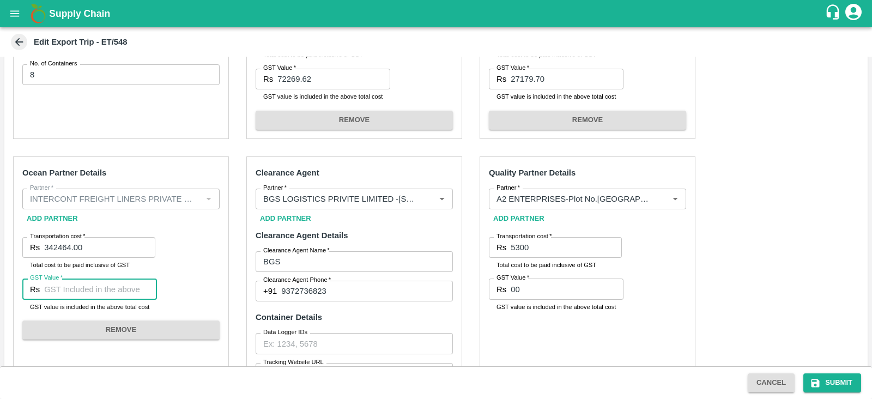
click at [109, 289] on input "GST Value   *" at bounding box center [100, 288] width 113 height 21
paste input "16307.82"
type input "16307.82"
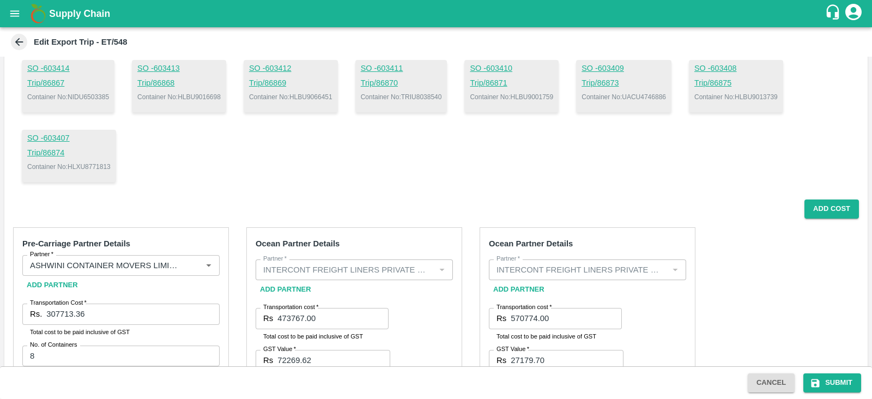
scroll to position [113, 0]
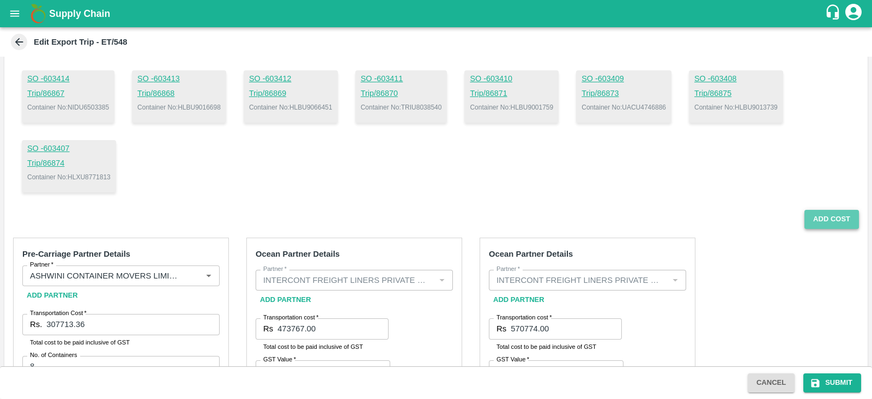
click at [820, 216] on button "Add Cost" at bounding box center [831, 219] width 54 height 19
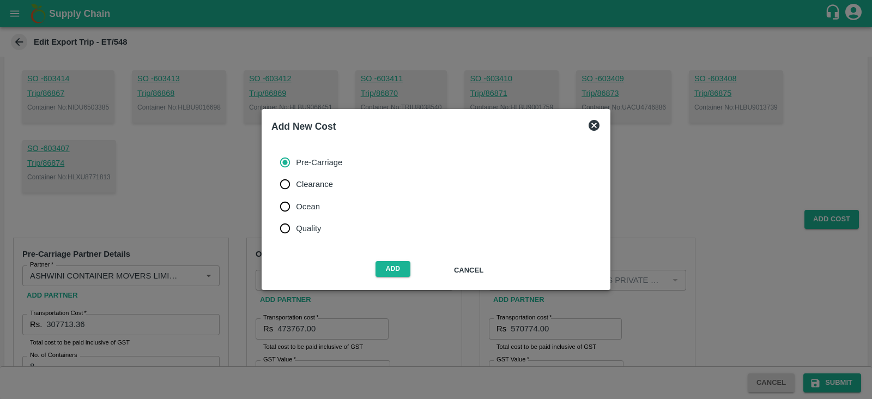
click at [309, 209] on span "Ocean" at bounding box center [308, 207] width 24 height 12
click at [296, 209] on input "Ocean" at bounding box center [285, 207] width 22 height 22
radio input "true"
click at [390, 267] on button "Add" at bounding box center [392, 269] width 35 height 16
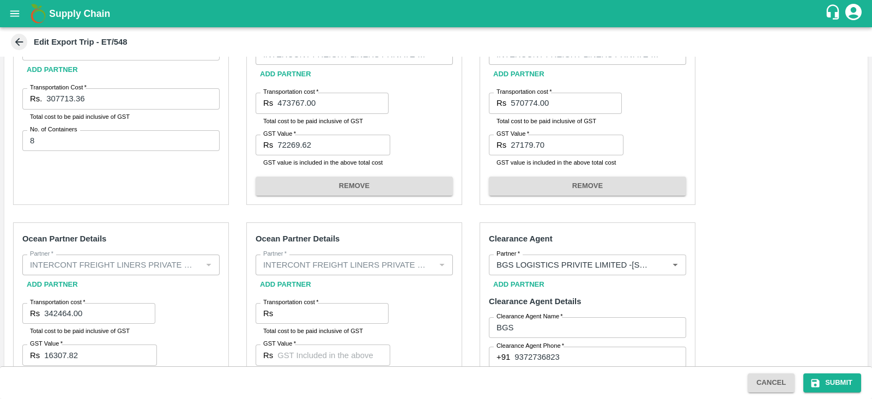
scroll to position [452, 0]
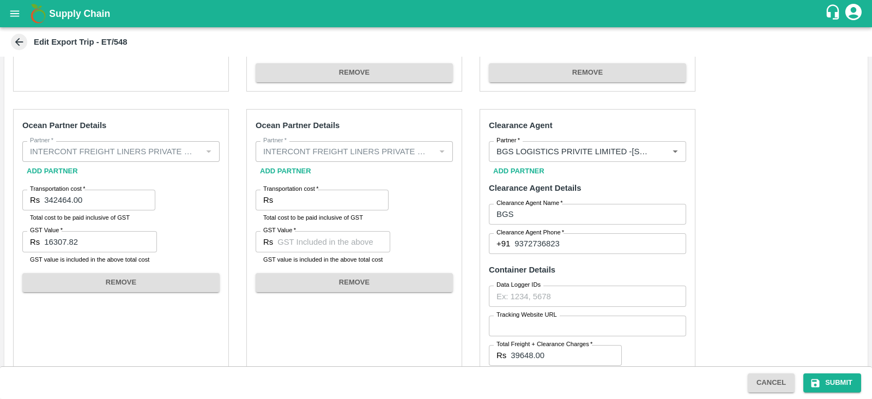
click at [275, 196] on div "Rs Transportation cost" at bounding box center [322, 200] width 133 height 21
paste input "286668.00"
type input "286668.00"
click at [349, 239] on input "GST Value   *" at bounding box center [333, 241] width 113 height 21
paste input "43728.96"
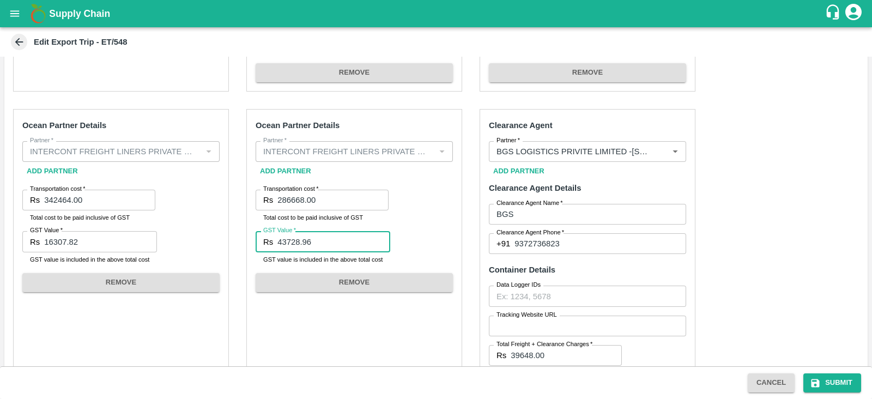
scroll to position [726, 0]
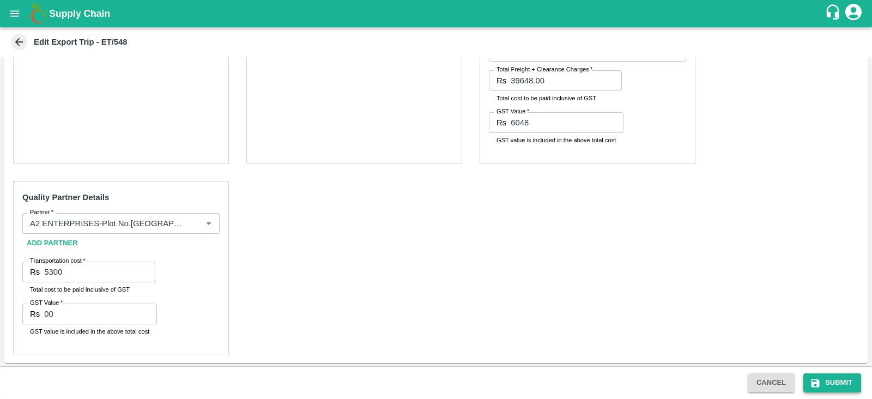
type input "43728.96"
click at [828, 381] on button "Submit" at bounding box center [832, 382] width 58 height 19
